Goal: Task Accomplishment & Management: Use online tool/utility

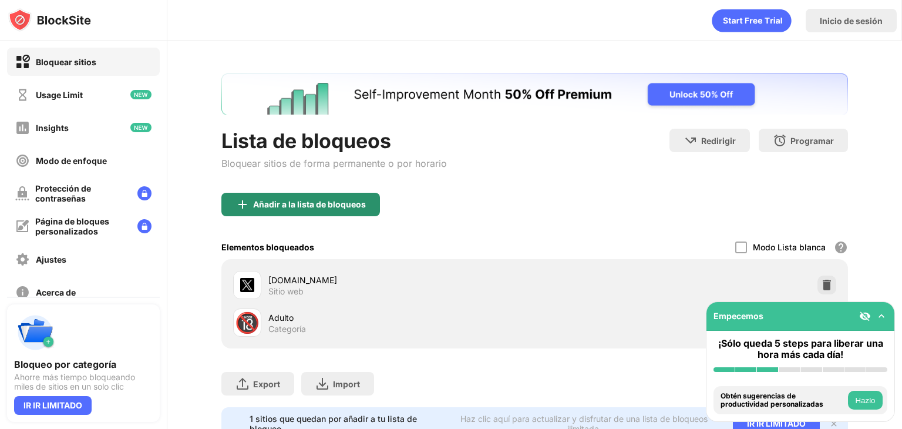
click at [322, 203] on div "Añadir a la lista de bloqueos" at bounding box center [309, 204] width 113 height 9
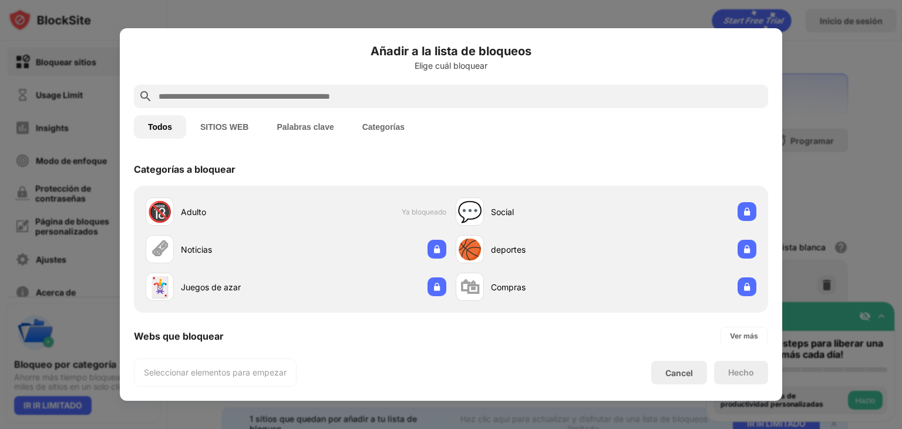
click at [262, 107] on div at bounding box center [451, 96] width 634 height 23
click at [261, 100] on input "text" at bounding box center [460, 96] width 606 height 14
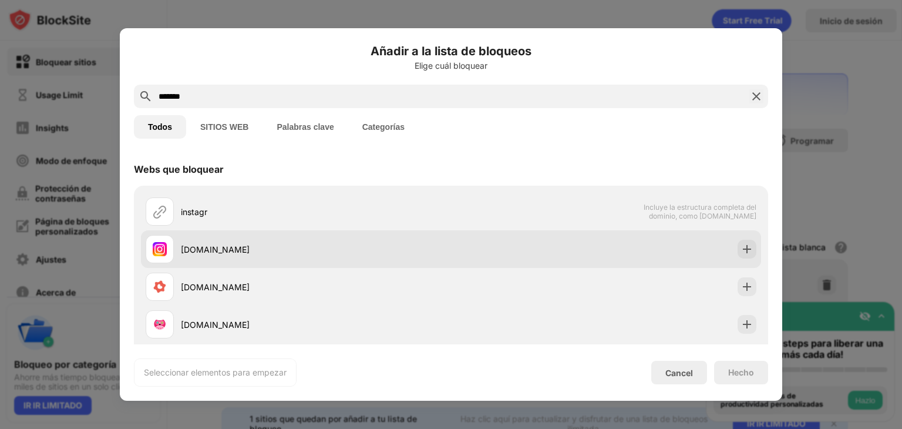
type input "*******"
click at [245, 249] on div "[DOMAIN_NAME]" at bounding box center [316, 249] width 270 height 12
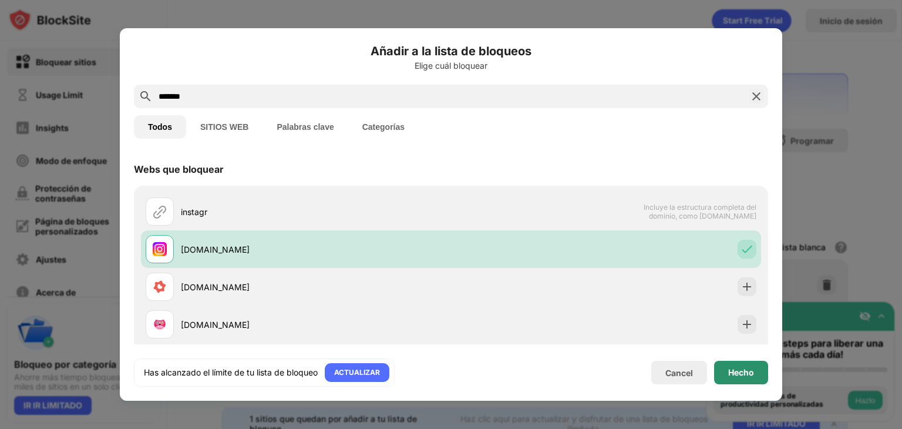
click at [726, 374] on div "Hecho" at bounding box center [741, 371] width 54 height 23
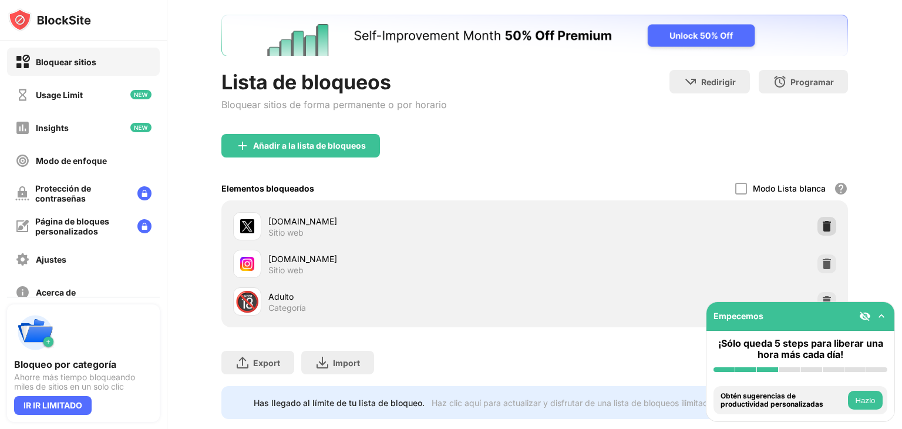
click at [821, 224] on img at bounding box center [827, 226] width 12 height 12
